Goal: Task Accomplishment & Management: Use online tool/utility

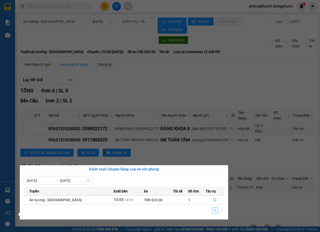
scroll to position [48, 0]
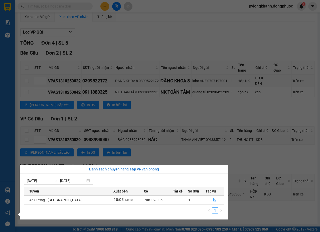
click at [263, 152] on section "Kết quả tìm kiếm ( 0 ) Bộ lọc No Data pvlongkhanh.dongphuoc 1 Báo cáo Mẫu 1: Bá…" at bounding box center [160, 116] width 320 height 232
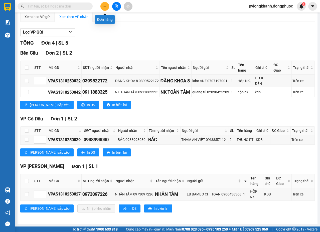
click at [103, 6] on icon "plus" at bounding box center [105, 7] width 4 height 4
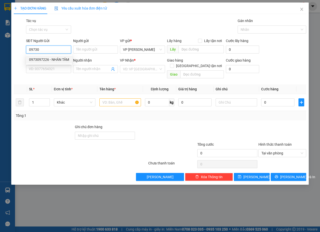
click at [56, 60] on div "0973097226 - NHÂN TÂM" at bounding box center [49, 60] width 40 height 6
type input "0973097226"
type input "NHÂN TÂM"
type input "0976810459"
type input "[PERSON_NAME]"
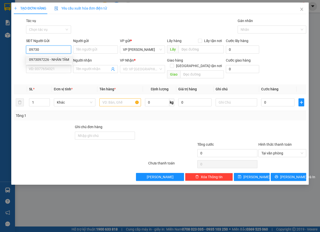
type input "Kdb"
type input "25.000"
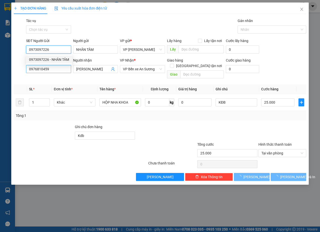
type input "0973097226"
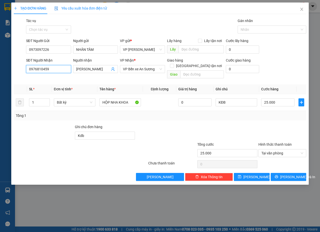
click at [57, 68] on input "0976810459" at bounding box center [48, 69] width 45 height 8
type input "0"
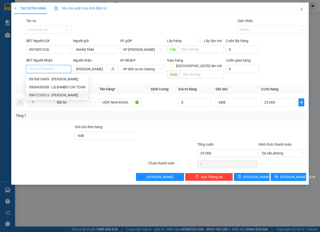
click at [69, 95] on div "0967276513 - [PERSON_NAME]" at bounding box center [57, 95] width 56 height 6
type input "0967276513"
type input "[PERSON_NAME]"
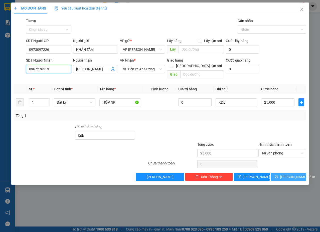
type input "0967276513"
click at [299, 174] on button "[PERSON_NAME] và In" at bounding box center [289, 177] width 36 height 8
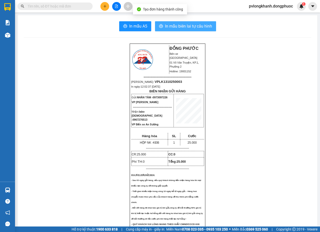
click at [173, 25] on span "In mẫu biên lai tự cấu hình" at bounding box center [188, 26] width 47 height 6
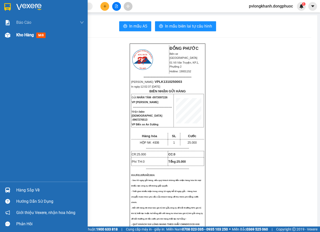
click at [29, 37] on span "Kho hàng" at bounding box center [25, 35] width 18 height 5
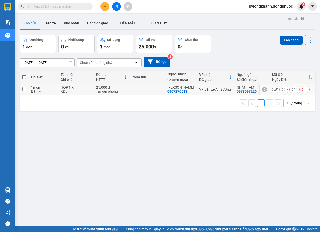
drag, startPoint x: 37, startPoint y: 92, endPoint x: 49, endPoint y: 90, distance: 12.8
click at [37, 92] on div "Bất kỳ" at bounding box center [43, 91] width 25 height 4
checkbox input "true"
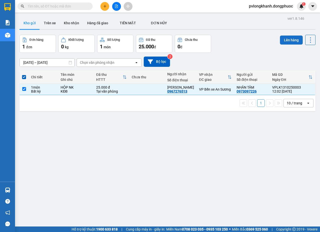
click at [291, 40] on button "Lên hàng" at bounding box center [291, 40] width 23 height 9
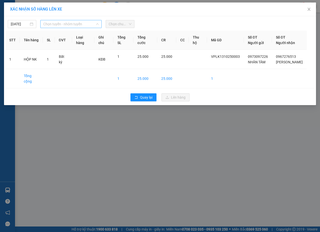
click at [90, 25] on span "Chọn tuyến - nhóm tuyến" at bounding box center [70, 24] width 55 height 8
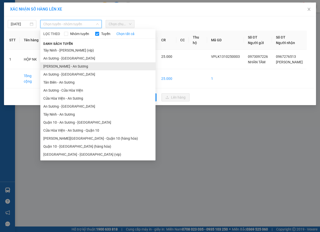
click at [68, 66] on li "[PERSON_NAME] - An Sương" at bounding box center [97, 66] width 115 height 8
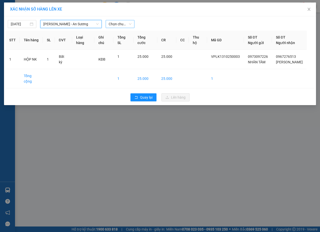
click at [121, 25] on span "Chọn chuyến" at bounding box center [120, 24] width 23 height 8
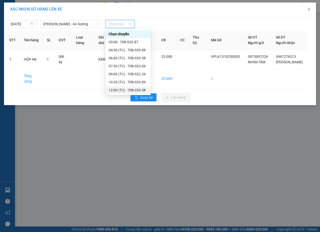
click at [130, 88] on div "12:00 (TC) - 70B-020.58" at bounding box center [128, 90] width 39 height 6
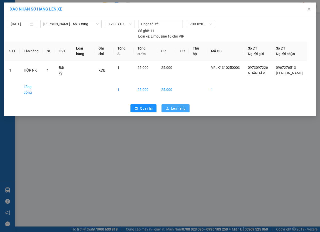
click at [178, 106] on button "Lên hàng" at bounding box center [175, 108] width 28 height 8
